Goal: Check status

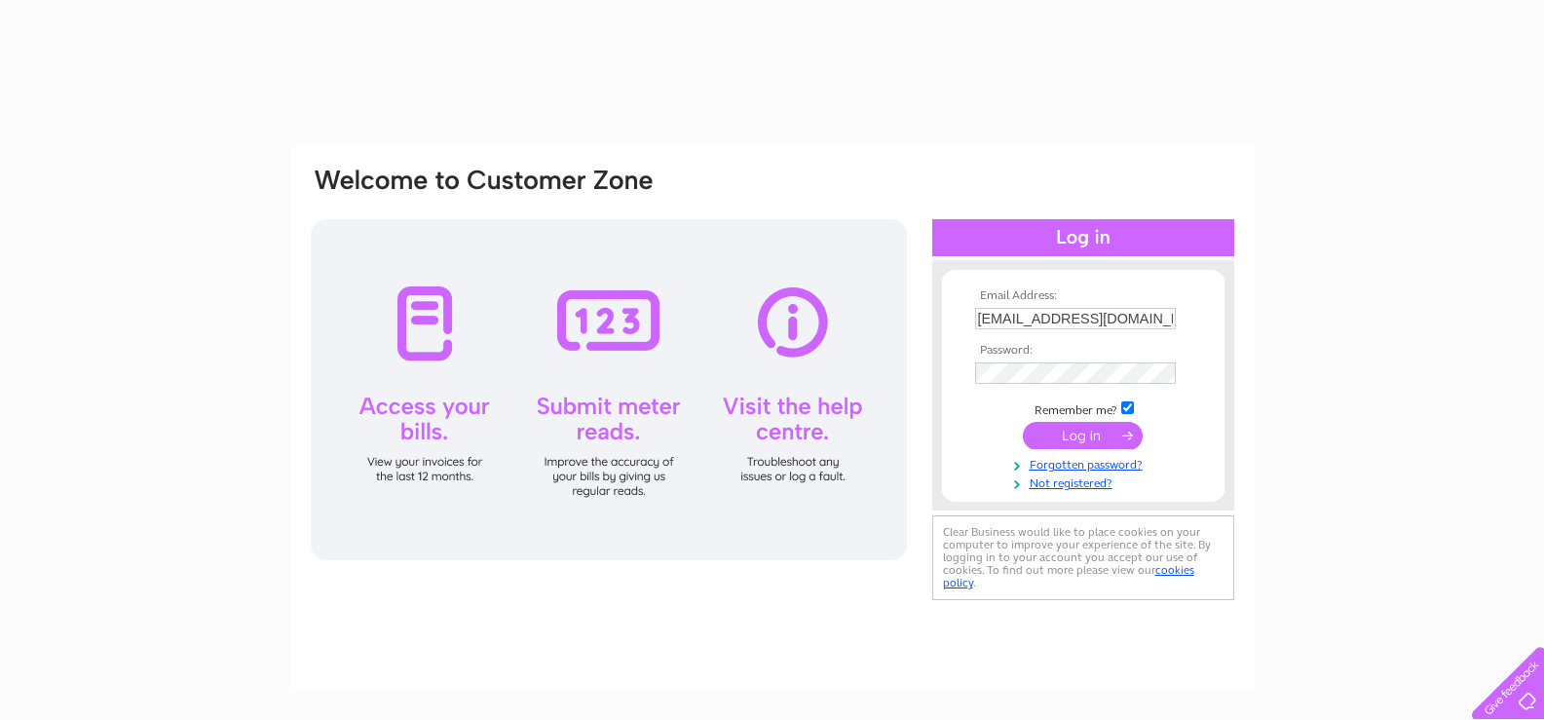
click at [1082, 436] on input "submit" at bounding box center [1083, 435] width 120 height 27
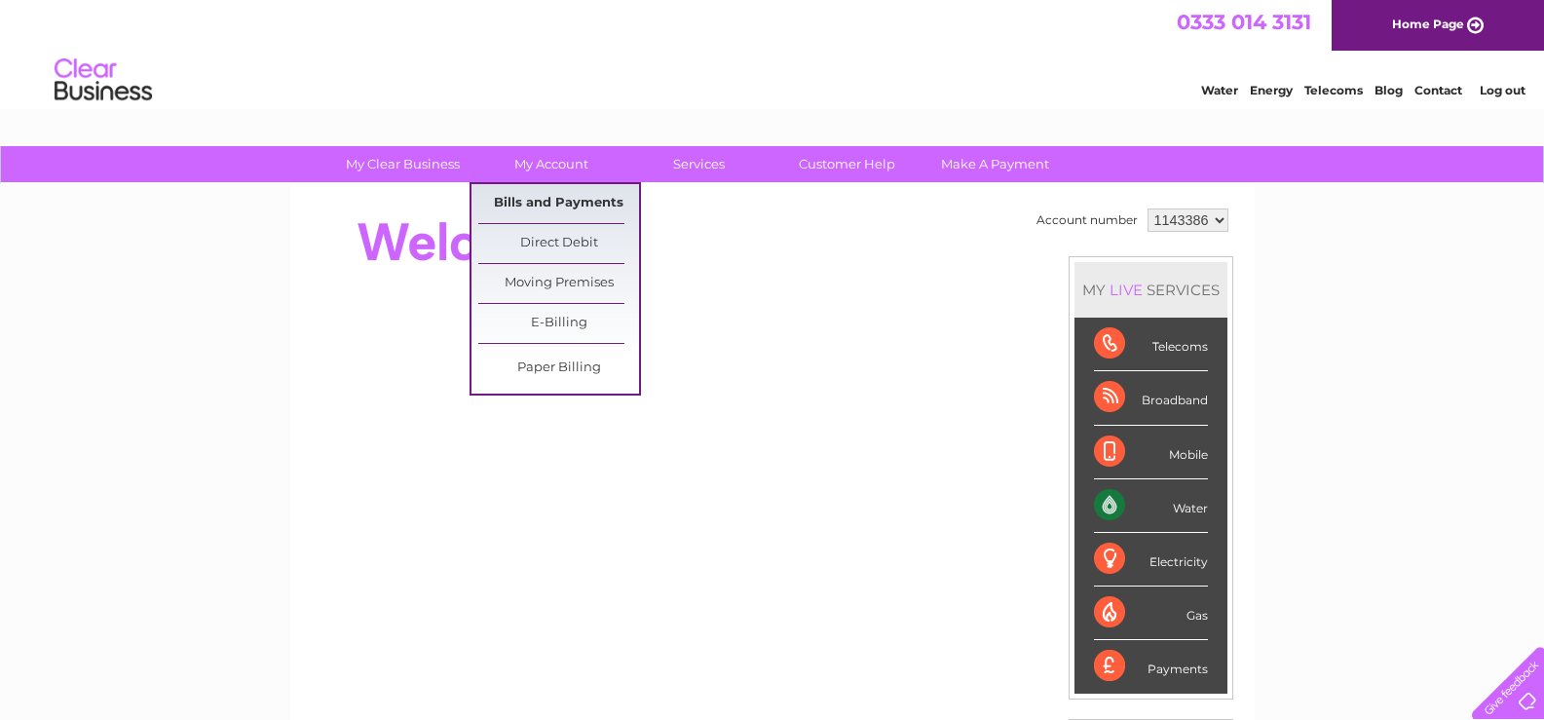
click at [551, 203] on link "Bills and Payments" at bounding box center [558, 203] width 161 height 39
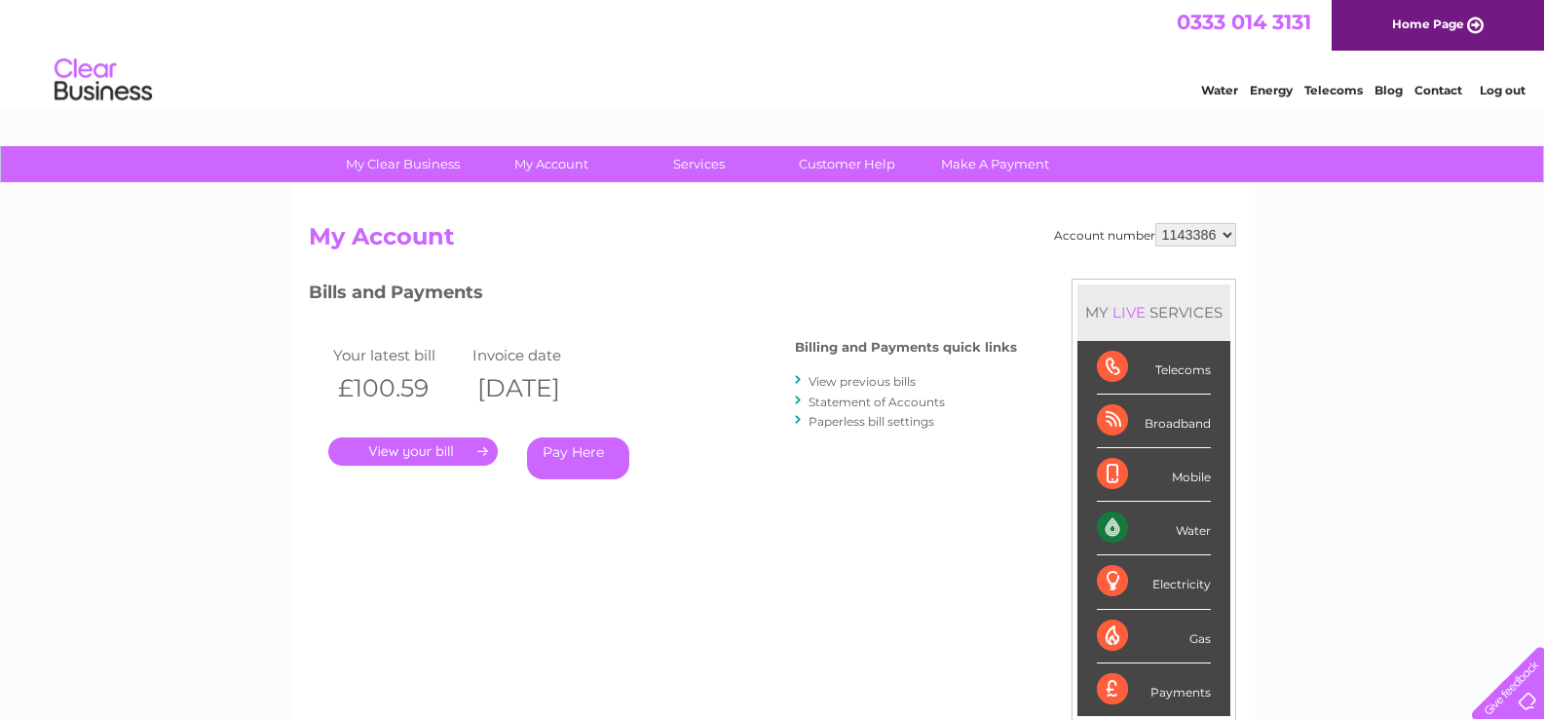
click at [409, 453] on link "." at bounding box center [412, 451] width 169 height 28
